Goal: Information Seeking & Learning: Find specific page/section

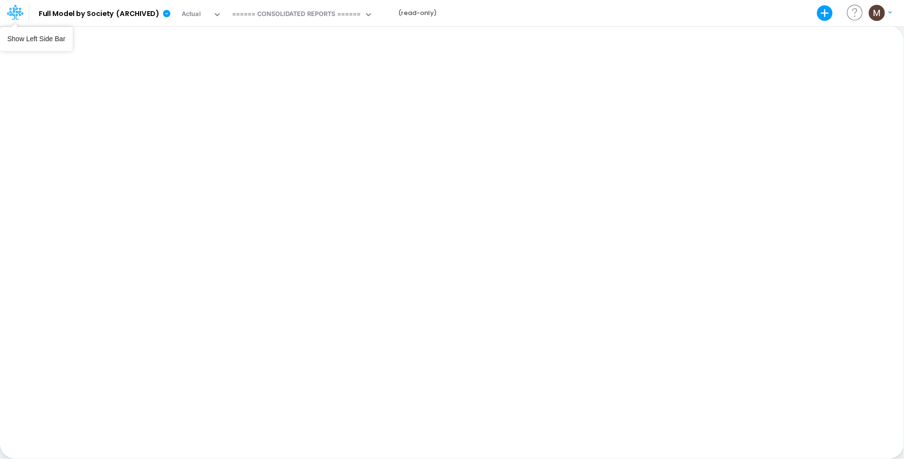
click at [11, 12] on icon at bounding box center [12, 15] width 6 height 9
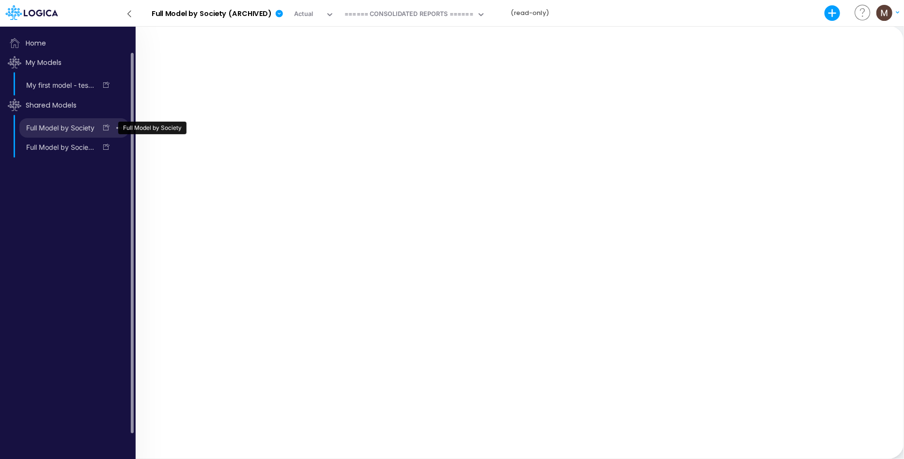
click at [60, 134] on link "Full Model by Society" at bounding box center [57, 127] width 77 height 15
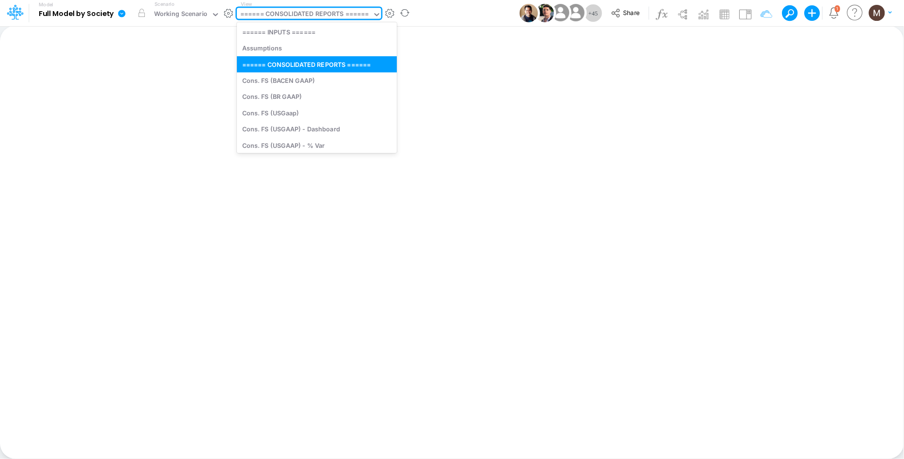
click at [289, 17] on div "====== CONSOLIDATED REPORTS ======" at bounding box center [304, 14] width 129 height 11
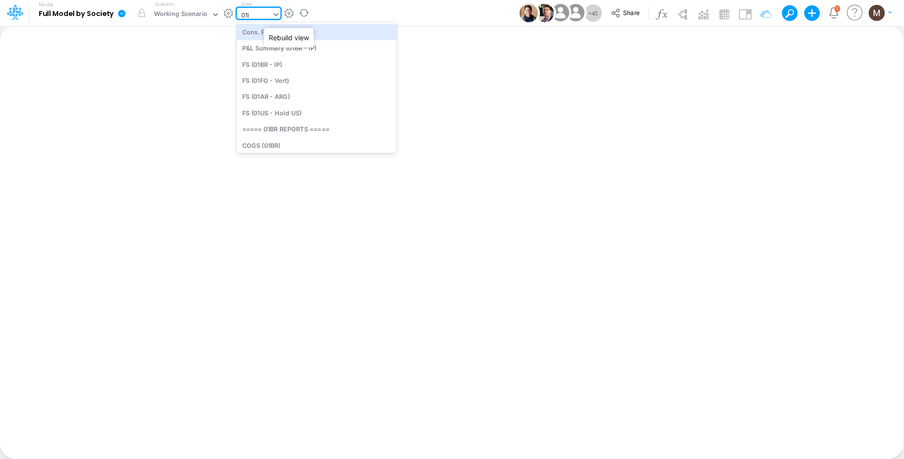
type input "01br"
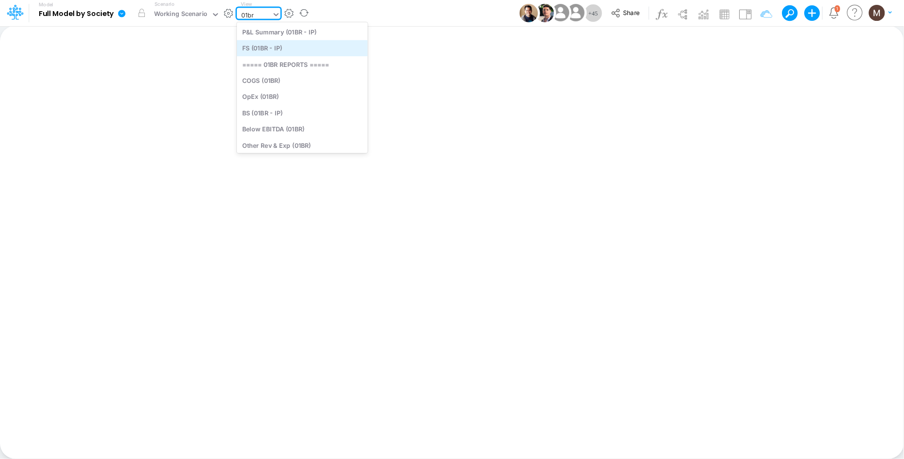
click at [247, 45] on div "FS (01BR - IP)" at bounding box center [302, 48] width 131 height 16
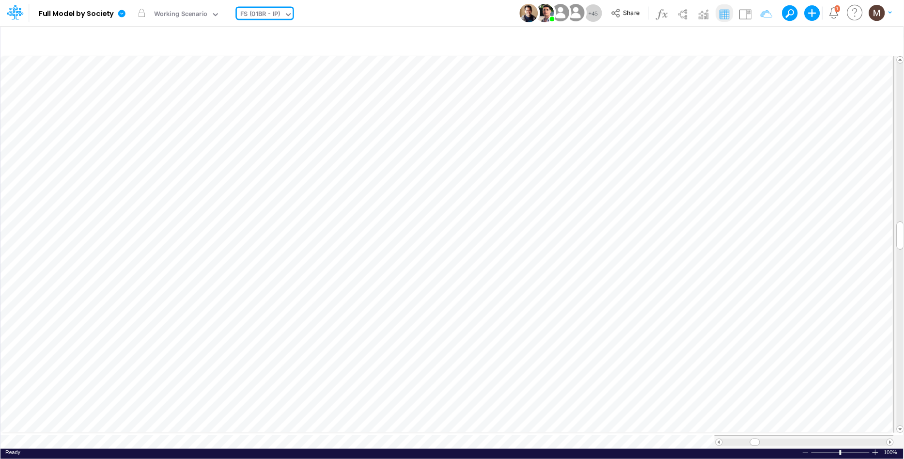
click at [264, 13] on div "FS (01BR - IP)" at bounding box center [260, 14] width 40 height 11
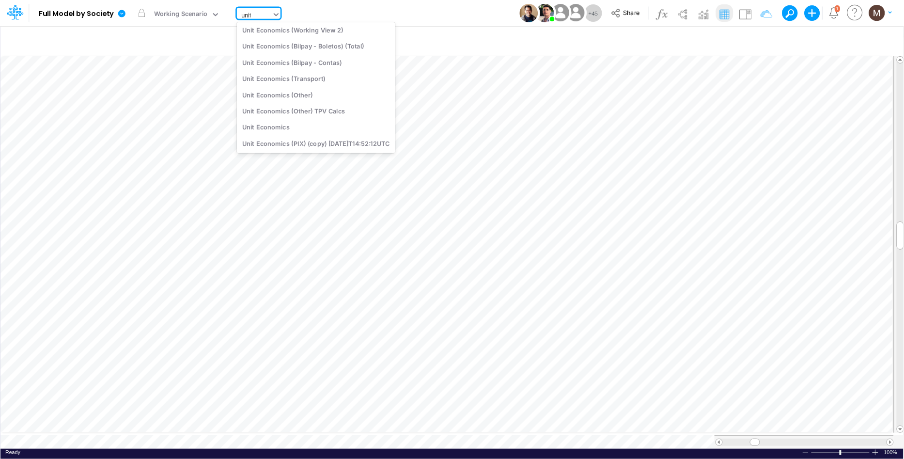
scroll to position [77, 0]
type input "unit econo"
click at [275, 26] on div "Unit Economics (Working View)" at bounding box center [316, 27] width 158 height 16
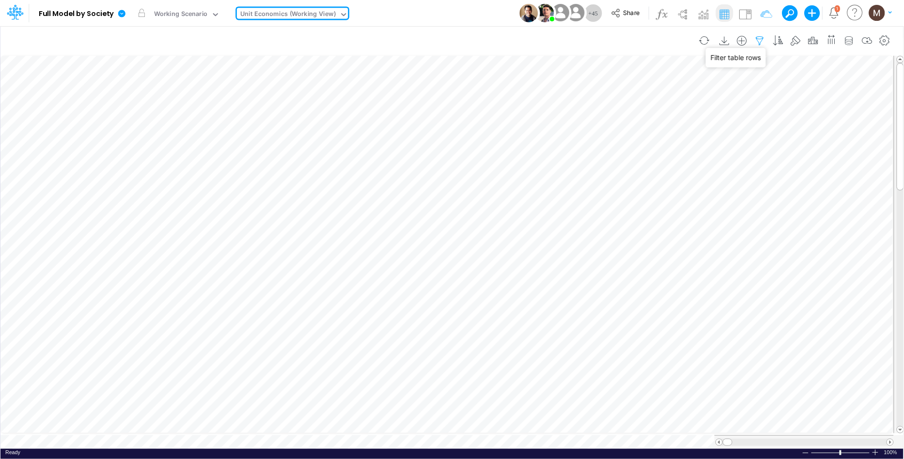
click at [756, 42] on icon "button" at bounding box center [760, 41] width 15 height 10
select select "contains"
select select "tableSearchOR"
select select "contains"
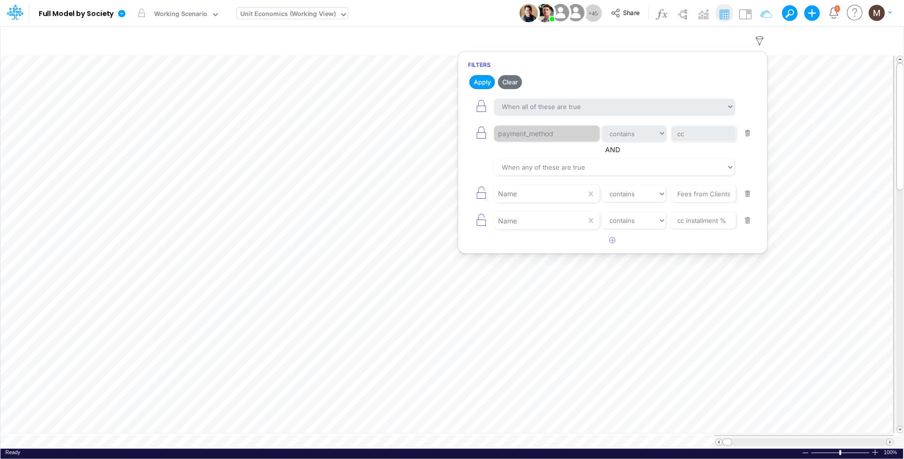
click at [749, 129] on button "button" at bounding box center [747, 133] width 19 height 13
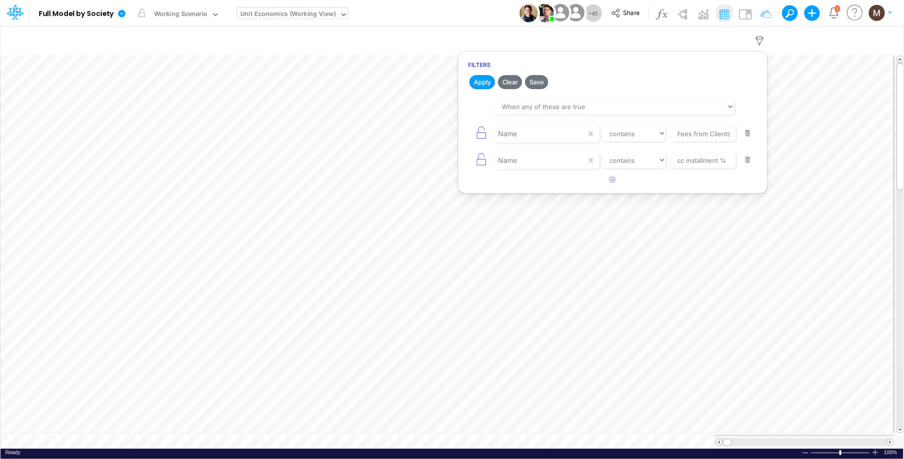
click at [748, 129] on button "button" at bounding box center [747, 133] width 19 height 13
type input "cc installment %"
click at [748, 131] on button "button" at bounding box center [747, 133] width 19 height 13
click at [482, 83] on button "Apply" at bounding box center [482, 82] width 26 height 14
click at [616, 103] on button "button" at bounding box center [612, 103] width 19 height 16
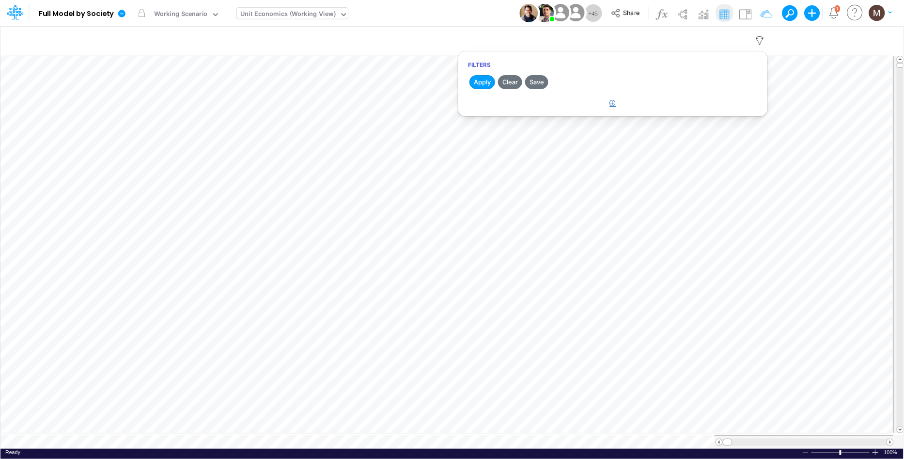
select select "tableSearchOR"
click at [571, 140] on div at bounding box center [540, 133] width 92 height 16
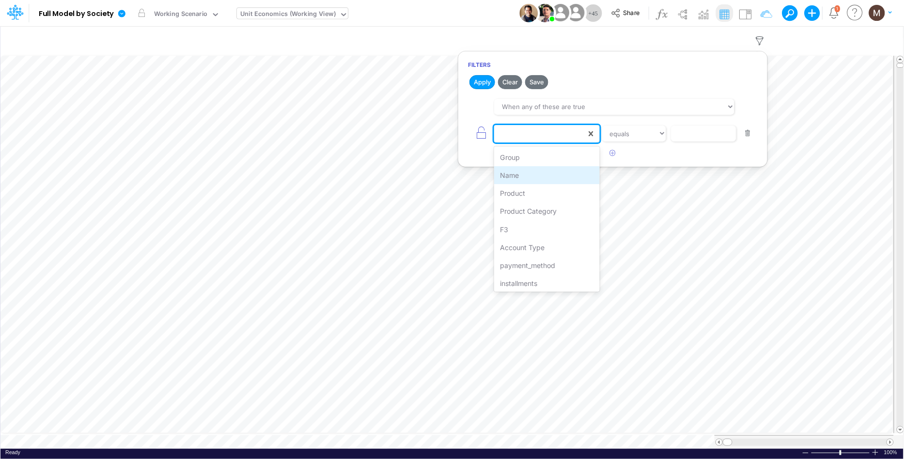
click at [552, 170] on div "Name" at bounding box center [546, 175] width 105 height 18
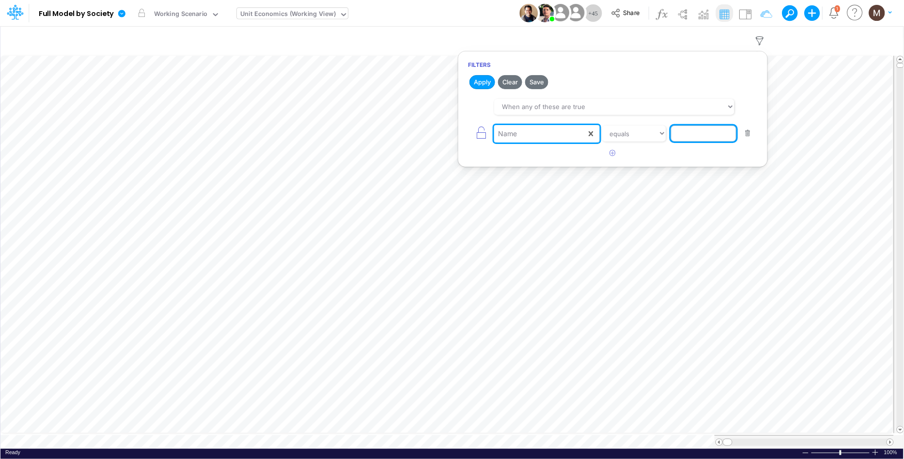
click at [693, 132] on input "text" at bounding box center [703, 133] width 65 height 16
type input "Fees from Clients %"
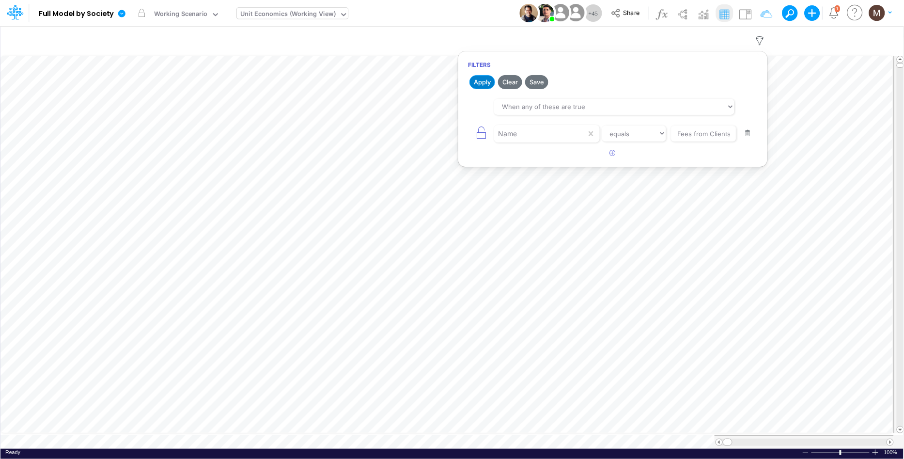
click at [470, 81] on button "Apply" at bounding box center [482, 82] width 26 height 14
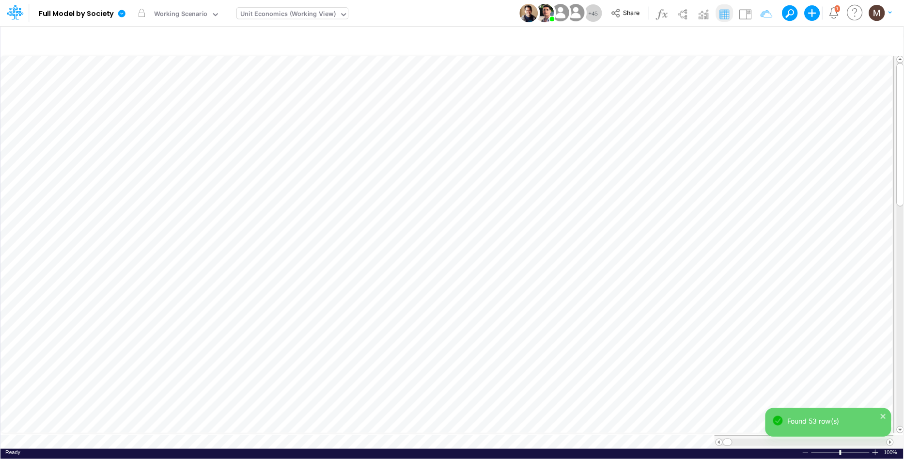
scroll to position [0, 0]
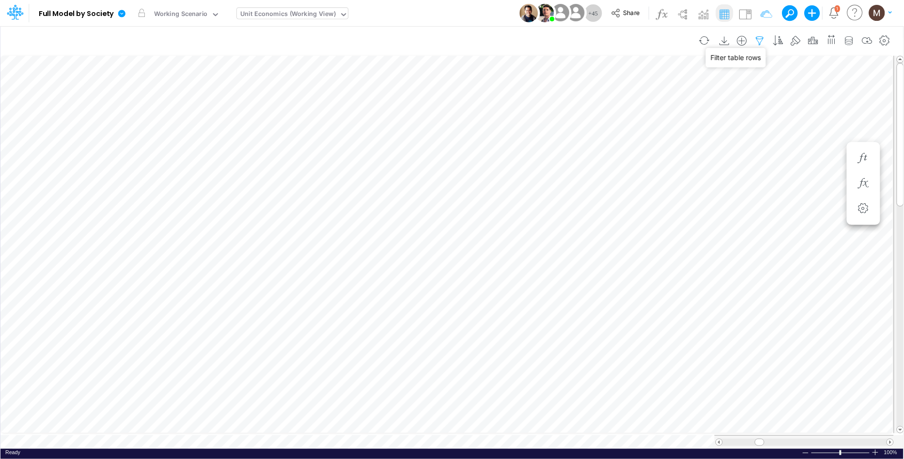
click at [760, 43] on icon "button" at bounding box center [760, 41] width 15 height 10
select select "tableSearchOR"
click at [611, 159] on button "button" at bounding box center [612, 153] width 19 height 16
click at [531, 164] on div at bounding box center [540, 160] width 92 height 16
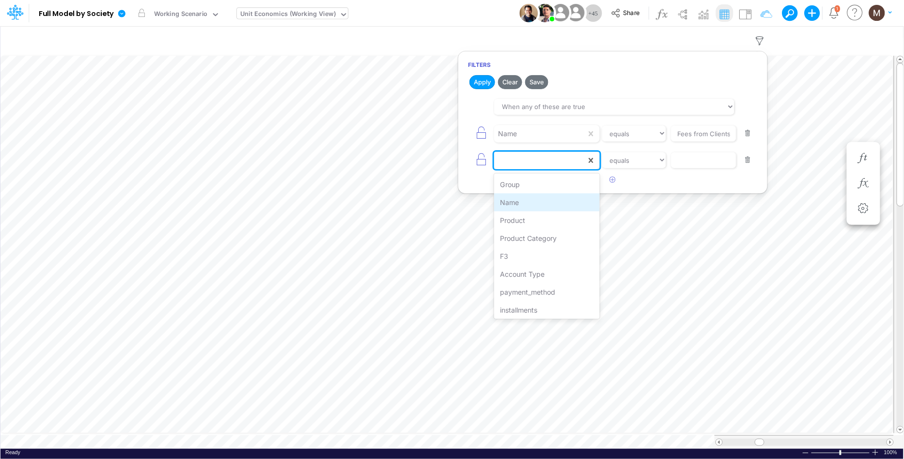
click at [517, 204] on div "Name" at bounding box center [546, 202] width 105 height 18
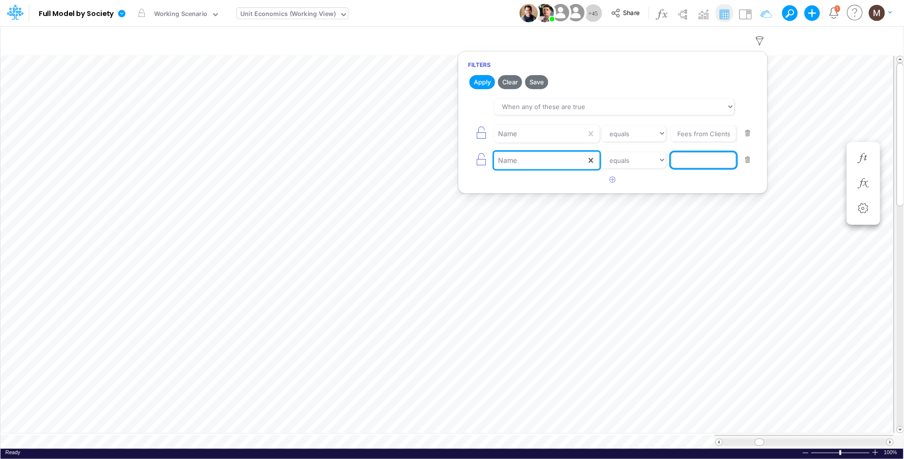
click at [683, 159] on input "text" at bounding box center [703, 160] width 65 height 16
type input "CC Installment %"
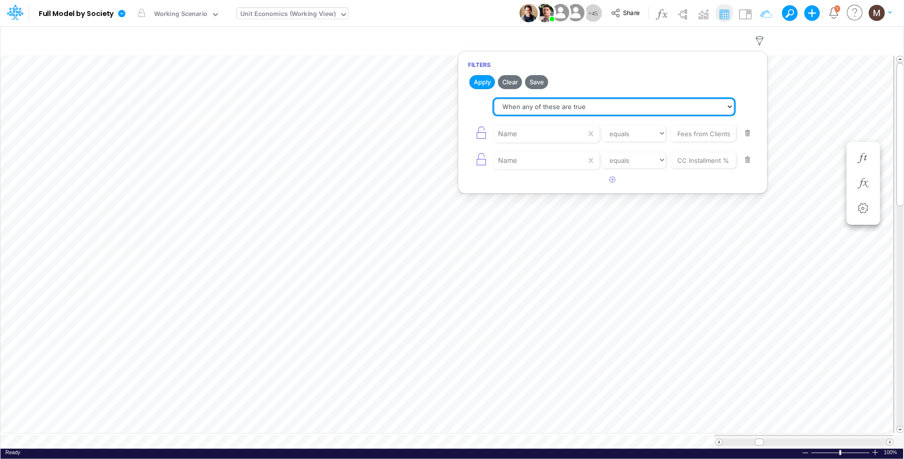
click at [560, 110] on select "When all of these are true When any of these are true" at bounding box center [614, 107] width 240 height 16
click at [494, 99] on select "When all of these are true When any of these are true" at bounding box center [614, 107] width 240 height 16
click at [542, 110] on select "When all of these are true When any of these are true" at bounding box center [614, 107] width 240 height 16
select select "tableSearchOR"
click at [494, 99] on select "When all of these are true When any of these are true" at bounding box center [614, 107] width 240 height 16
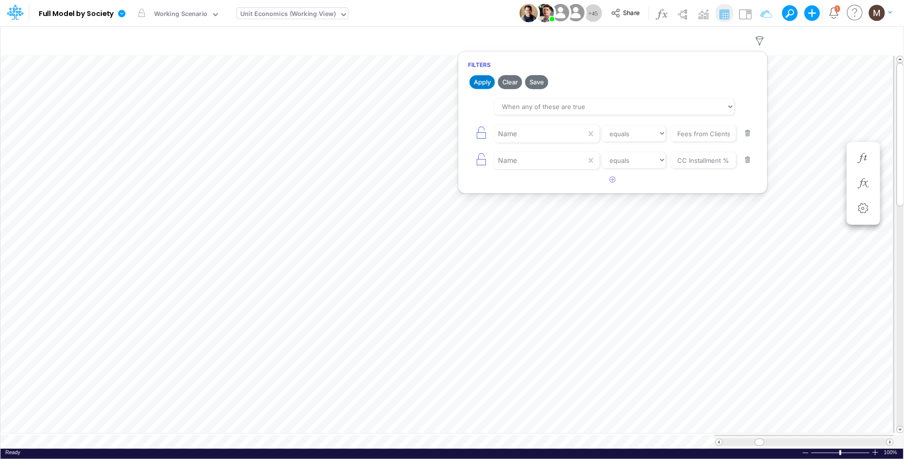
click at [477, 79] on button "Apply" at bounding box center [482, 82] width 26 height 14
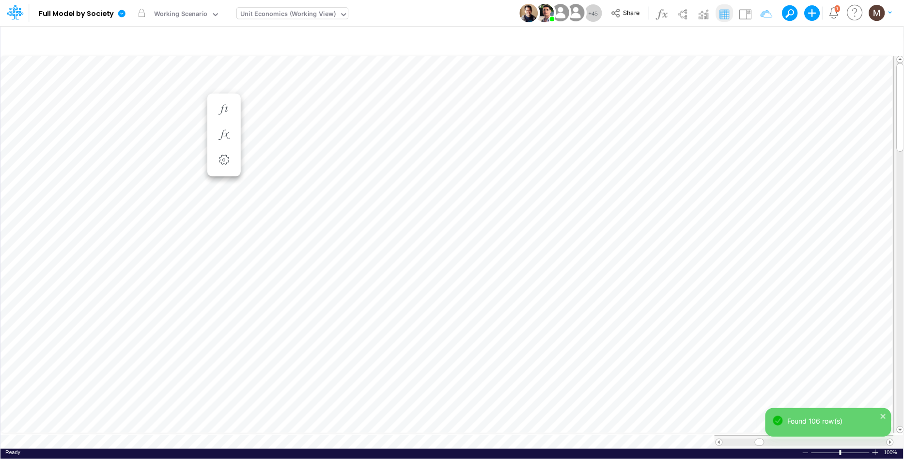
scroll to position [0, 0]
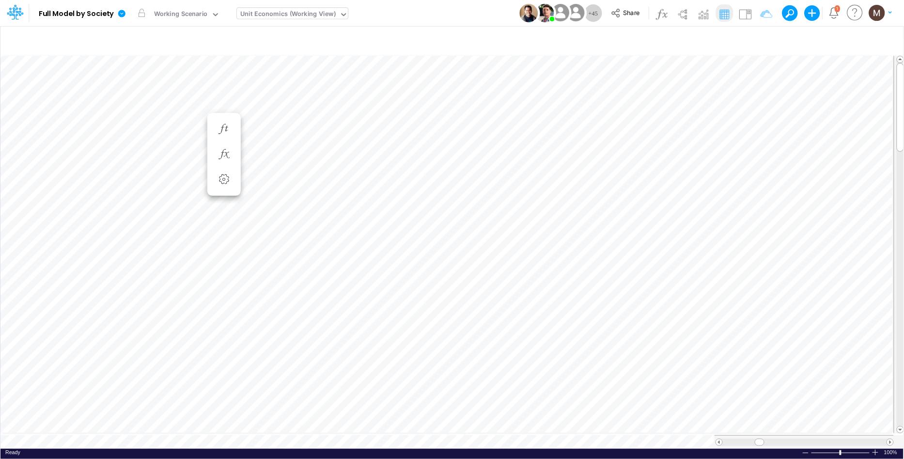
scroll to position [0, 0]
click at [758, 44] on icon "button" at bounding box center [760, 41] width 15 height 10
select select "tableSearchOR"
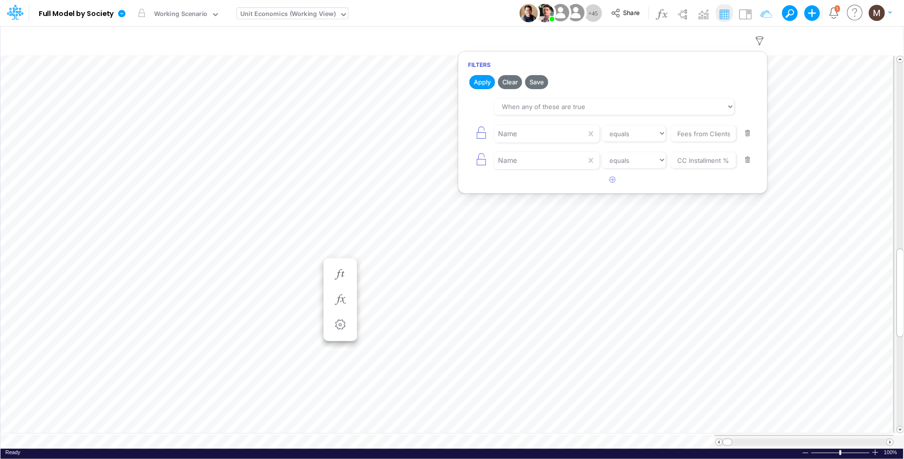
click at [747, 135] on button "button" at bounding box center [747, 133] width 19 height 13
type input "CC Installment %"
click at [747, 135] on button "button" at bounding box center [747, 133] width 19 height 13
click at [611, 104] on icon "button" at bounding box center [613, 103] width 6 height 6
select select "tableSearchOR"
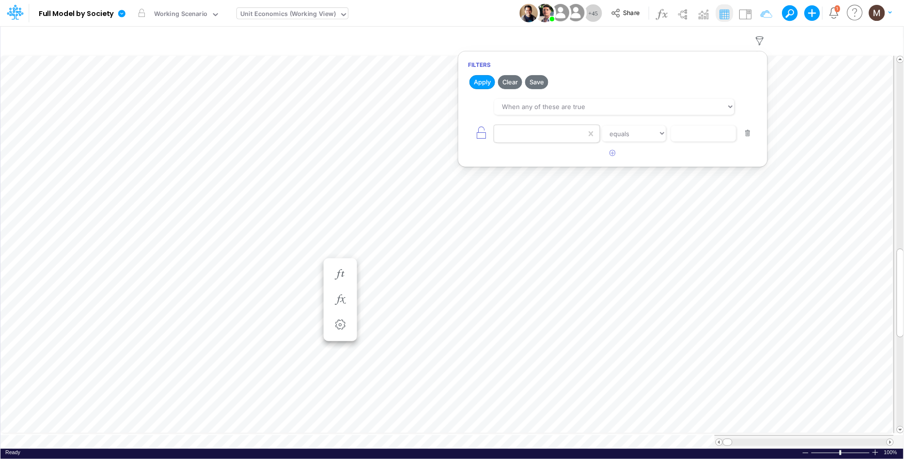
click at [537, 132] on div at bounding box center [540, 133] width 92 height 16
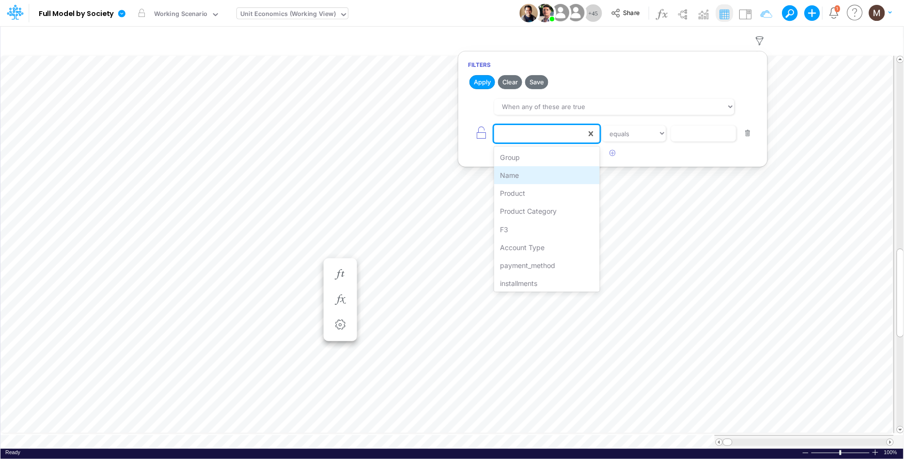
click at [531, 176] on div "Name" at bounding box center [546, 175] width 105 height 18
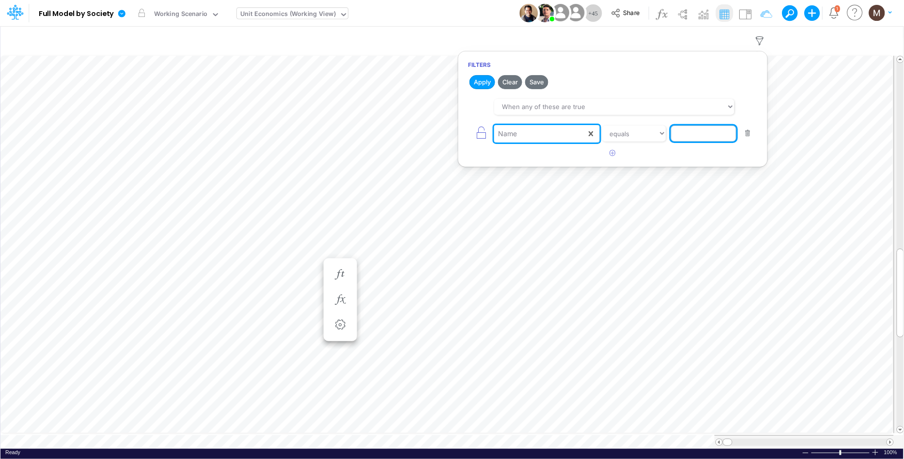
click at [686, 136] on input "text" at bounding box center [703, 133] width 65 height 16
type input "tpv"
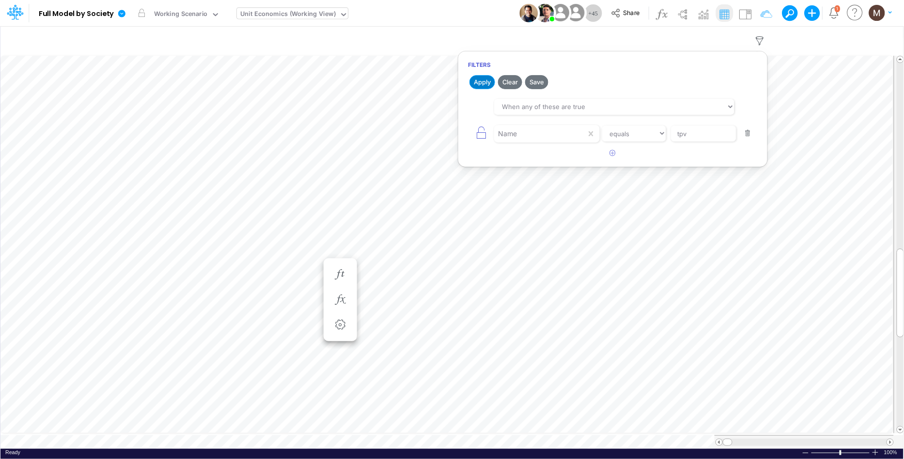
click at [483, 83] on button "Apply" at bounding box center [482, 82] width 26 height 14
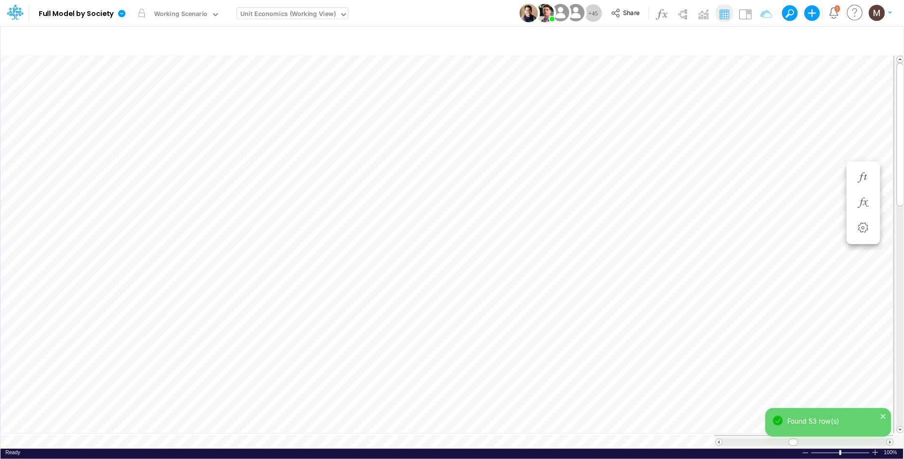
scroll to position [0, 0]
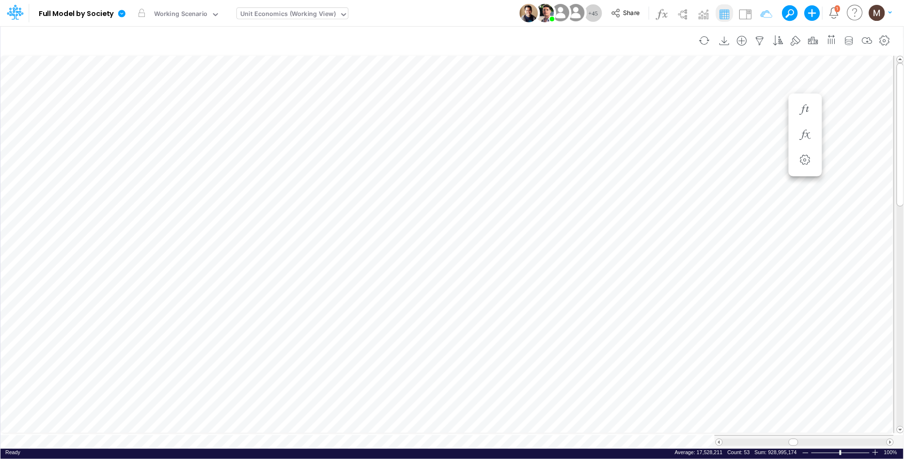
scroll to position [0, 0]
click at [758, 39] on icon "button" at bounding box center [760, 41] width 15 height 10
select select "tableSearchOR"
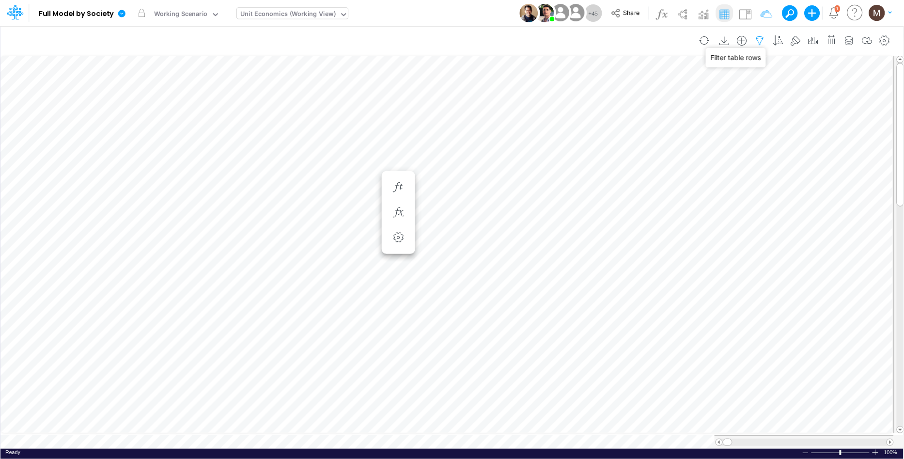
click at [756, 37] on icon "button" at bounding box center [760, 41] width 15 height 10
select select "tableSearchOR"
click at [478, 135] on icon "button" at bounding box center [481, 133] width 14 height 14
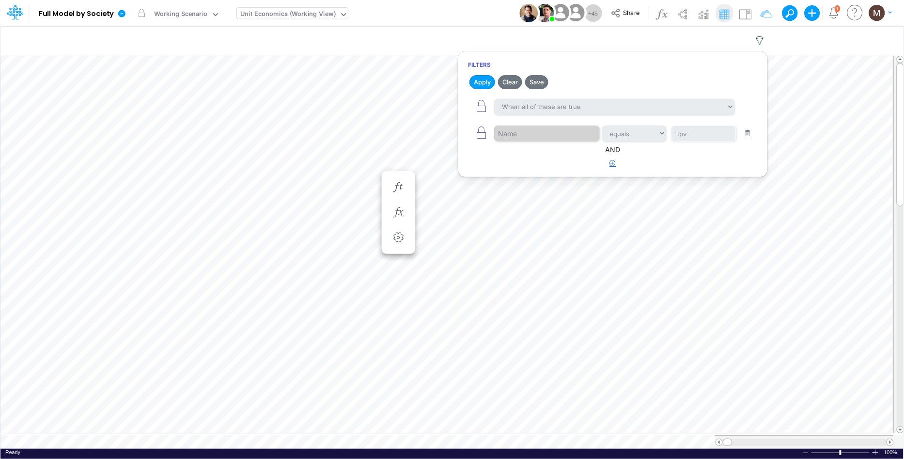
click at [610, 164] on icon "button" at bounding box center [613, 163] width 6 height 6
select select "tableSearchOR"
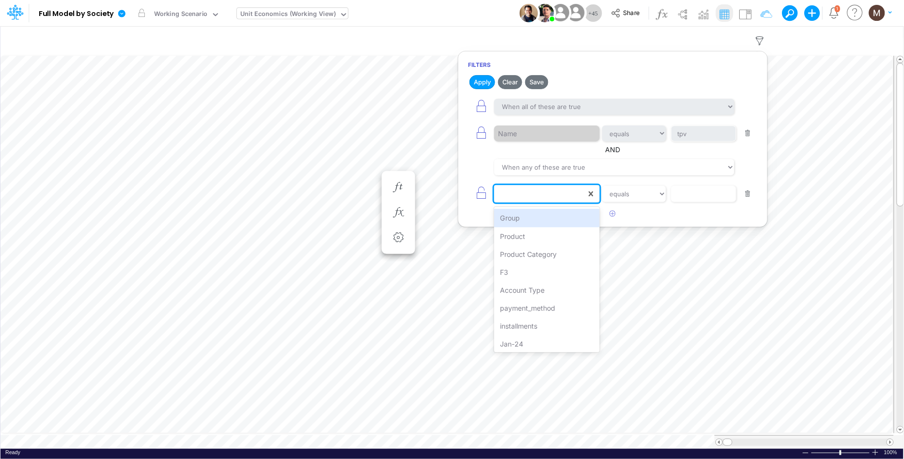
click at [532, 196] on div at bounding box center [540, 193] width 92 height 16
click at [527, 270] on div "F3" at bounding box center [546, 272] width 105 height 18
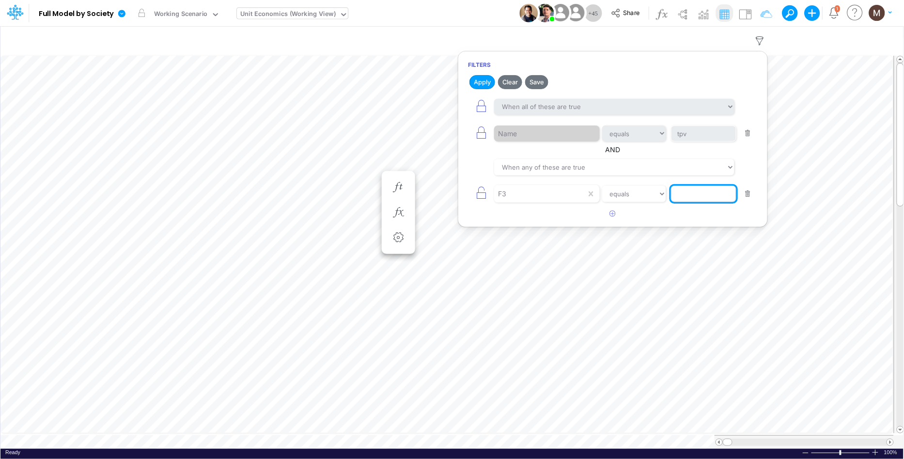
click at [690, 196] on input "text" at bounding box center [703, 193] width 65 height 16
type input "cc rpay"
click at [635, 198] on select "equals not equal starts with ends with contains" at bounding box center [633, 193] width 65 height 16
select select "contains"
click at [601, 186] on select "equals not equal starts with ends with contains" at bounding box center [633, 193] width 65 height 16
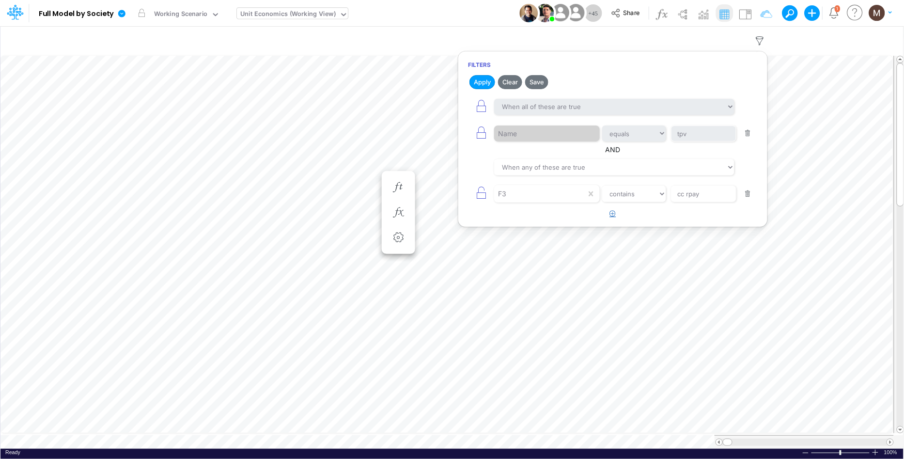
click at [610, 214] on icon "button" at bounding box center [613, 213] width 6 height 6
click at [529, 222] on div at bounding box center [540, 220] width 92 height 16
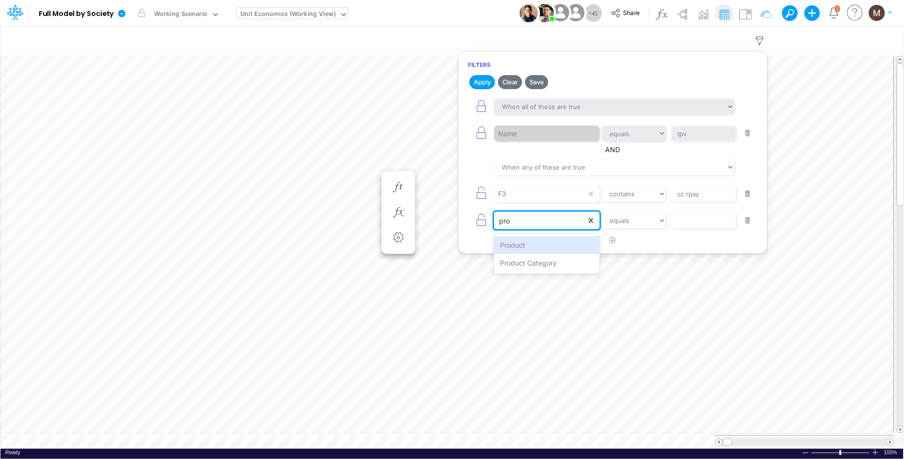
type input "prod"
click at [527, 247] on div "Product" at bounding box center [546, 245] width 105 height 18
click at [716, 228] on input "text" at bounding box center [703, 220] width 65 height 16
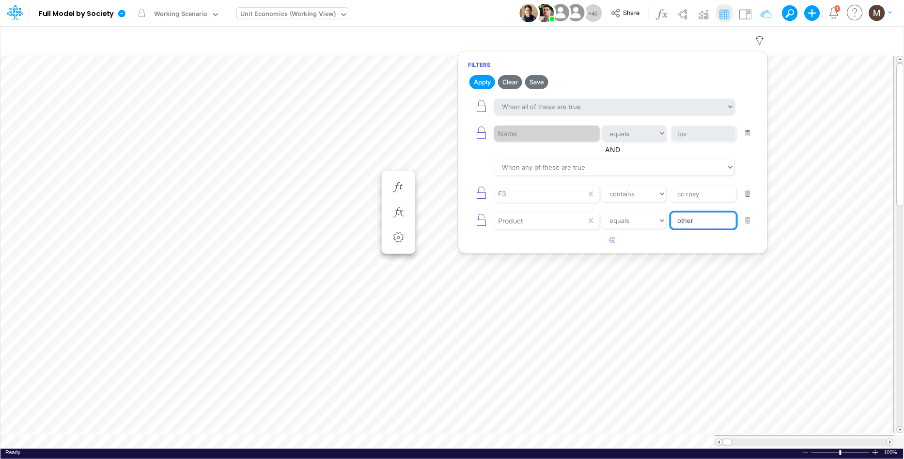
type input "other / others / pf"
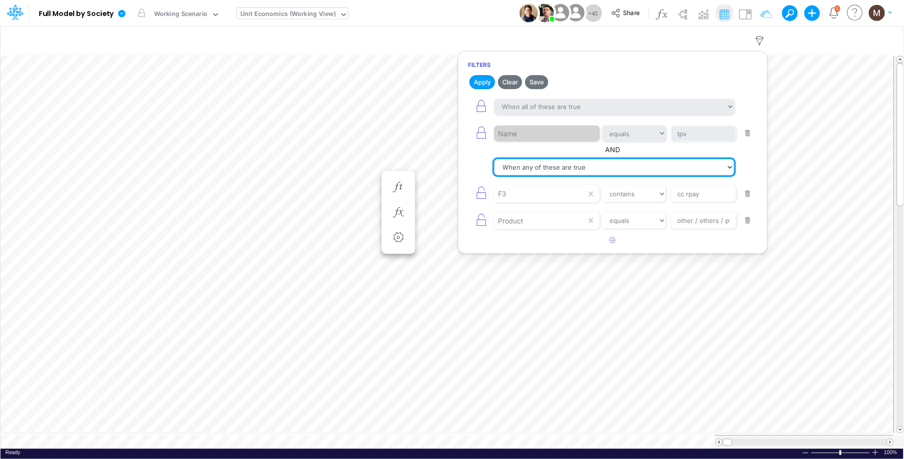
click at [578, 165] on select "When all of these are true When any of these are true" at bounding box center [614, 167] width 240 height 16
click at [494, 159] on select "When all of these are true When any of these are true" at bounding box center [614, 167] width 240 height 16
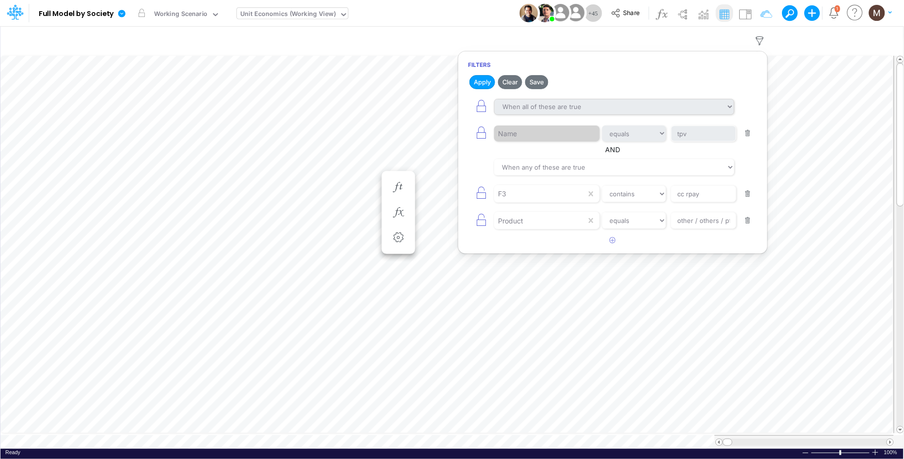
click at [488, 81] on button "Apply" at bounding box center [482, 82] width 26 height 14
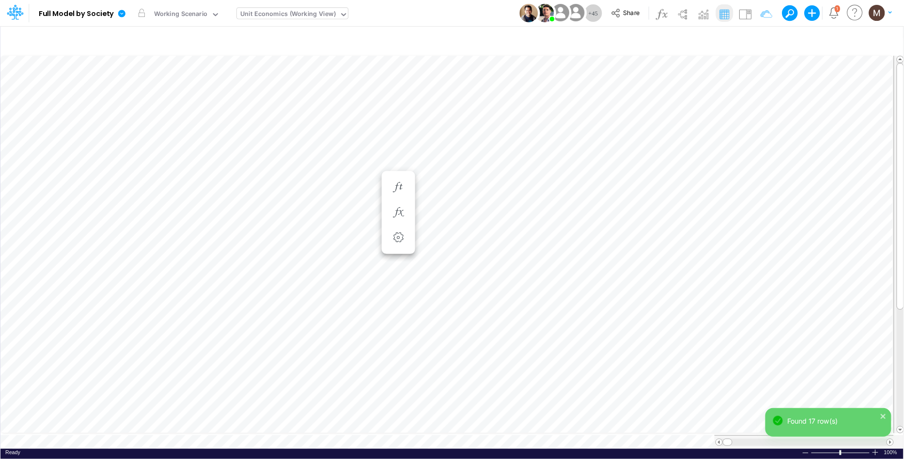
scroll to position [0, 0]
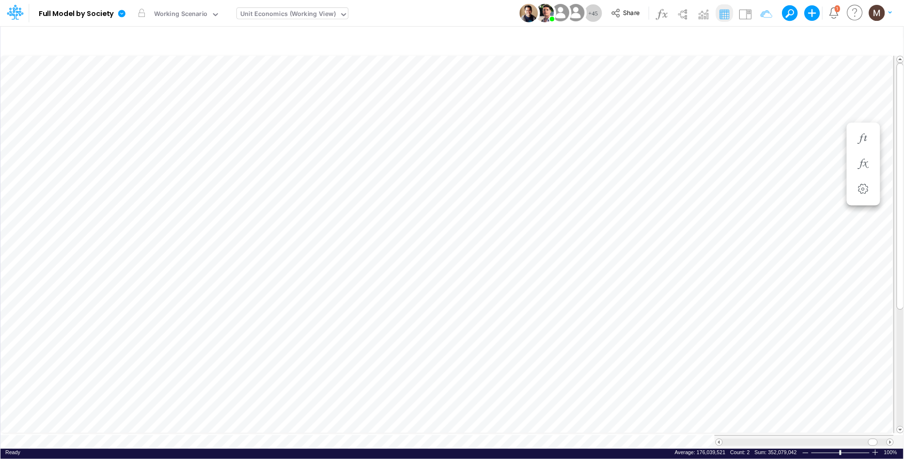
scroll to position [0, 0]
click at [289, 12] on div "Unit Economics (Working View)" at bounding box center [287, 14] width 95 height 11
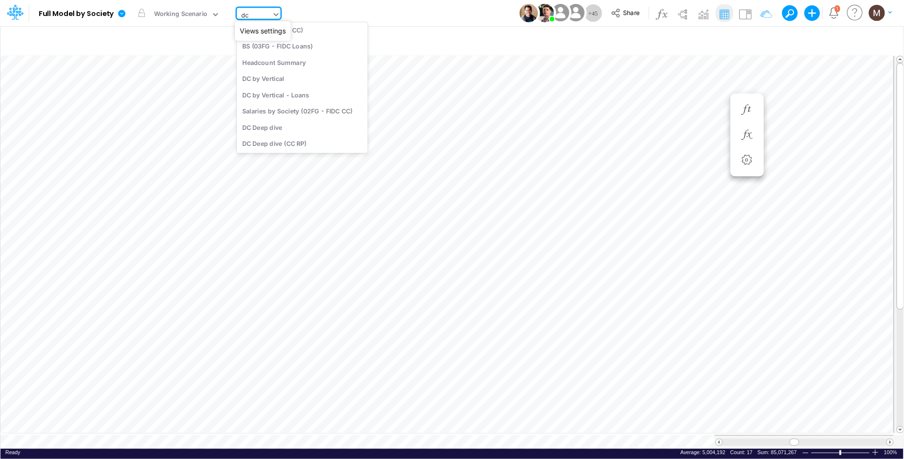
scroll to position [56, 0]
type input "dc by"
click at [318, 37] on div "DC by Vertical" at bounding box center [302, 32] width 131 height 16
type input "DC by Vertical"
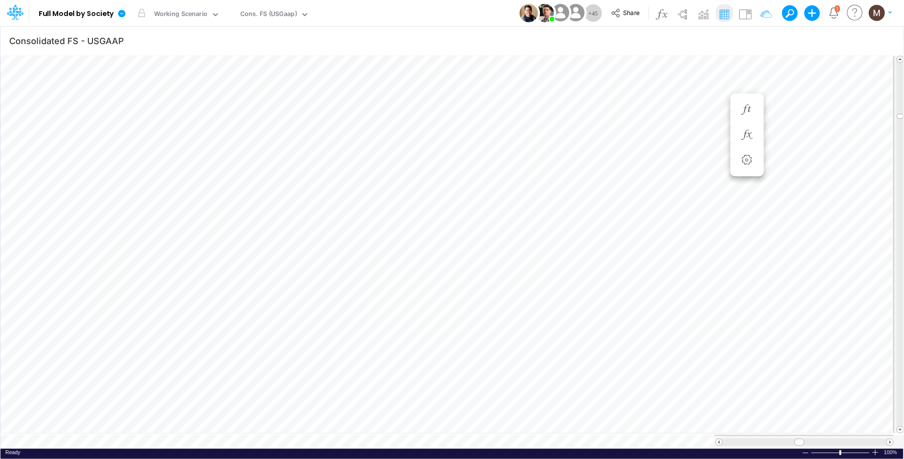
scroll to position [0, 0]
click at [437, 294] on icon "button" at bounding box center [441, 294] width 15 height 10
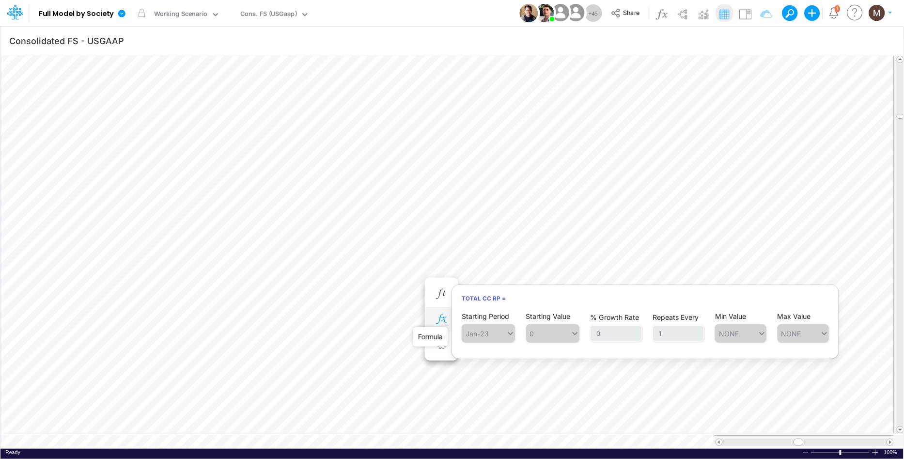
click at [438, 318] on icon "button" at bounding box center [441, 319] width 15 height 10
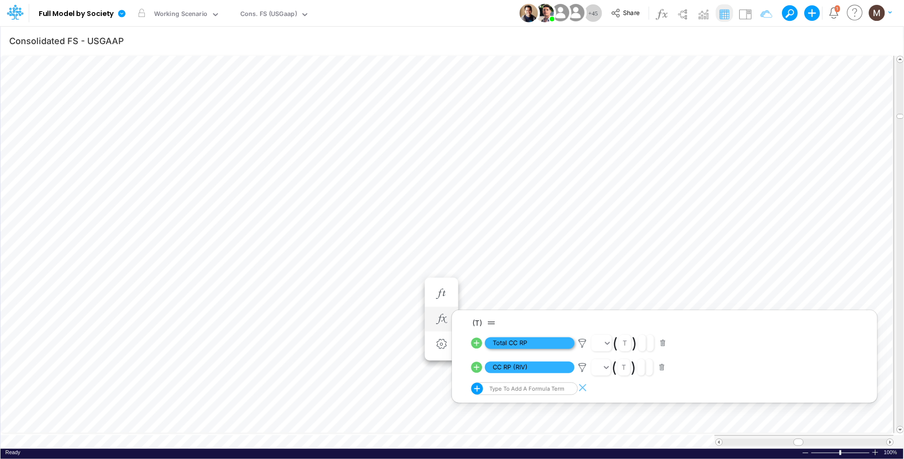
click at [518, 344] on span "Total CC RP" at bounding box center [530, 343] width 90 height 12
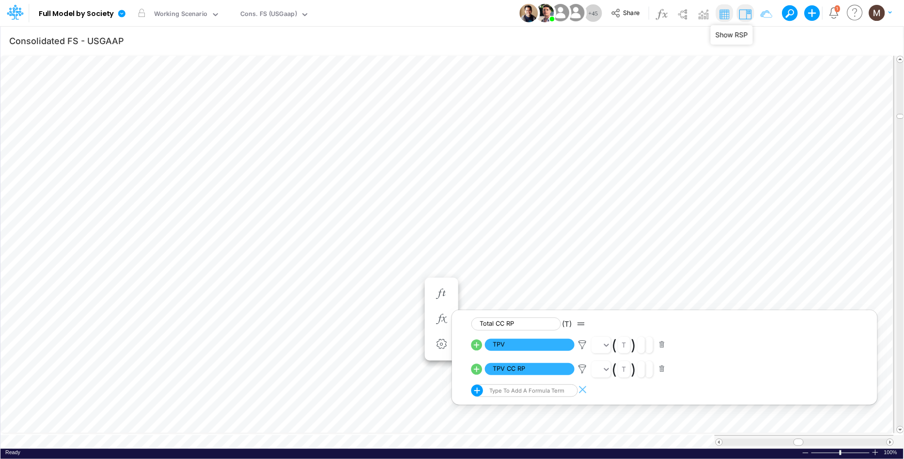
click at [741, 16] on img at bounding box center [744, 13] width 15 height 15
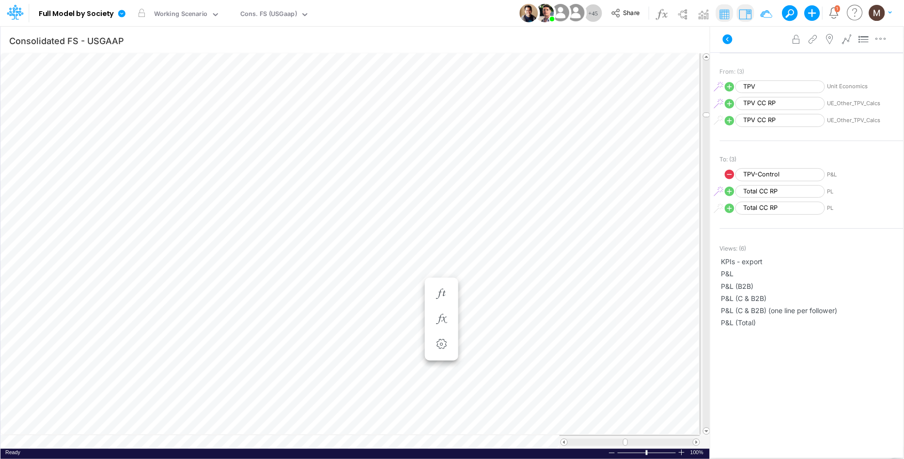
scroll to position [222, 0]
